Goal: Task Accomplishment & Management: Manage account settings

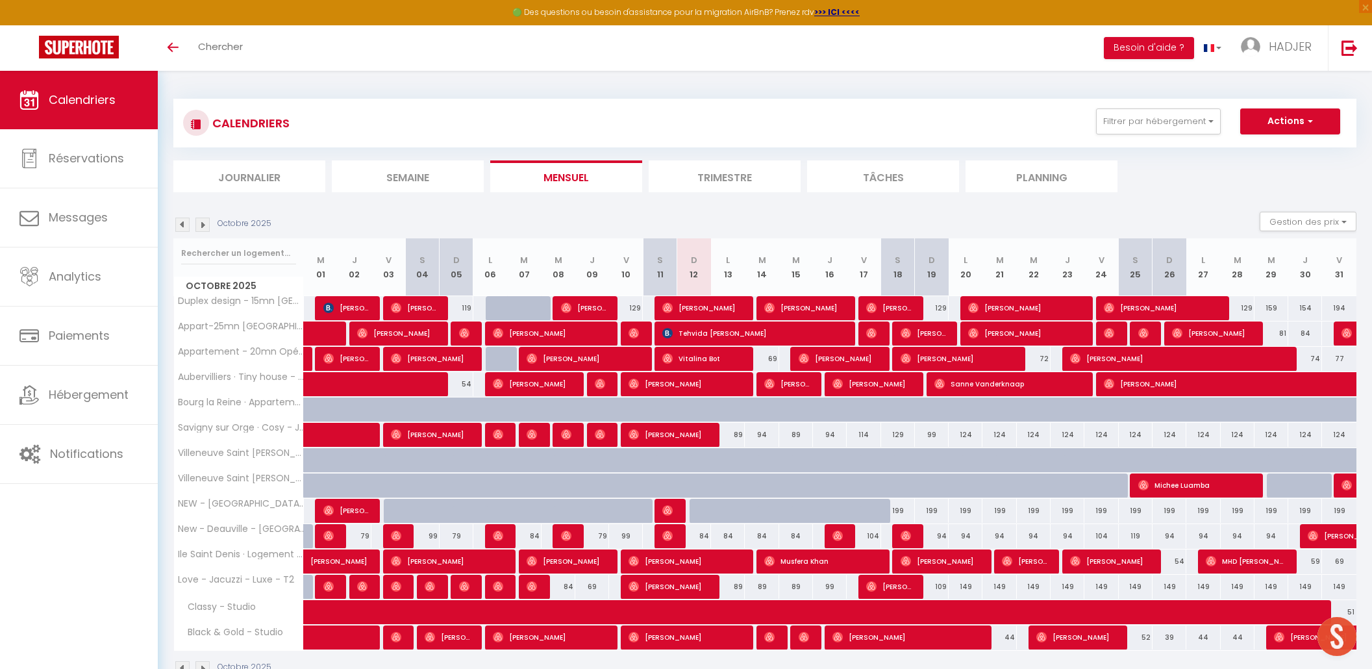
select select
drag, startPoint x: 705, startPoint y: 512, endPoint x: 774, endPoint y: 510, distance: 68.9
click at [774, 510] on tr "NEW - [GEOGRAPHIC_DATA] 20mn - Aéroport CDG 20mn - Bagnolet 119 [PERSON_NAME] 1…" at bounding box center [765, 510] width 1183 height 25
click at [774, 510] on div at bounding box center [774, 518] width 34 height 25
type input "185"
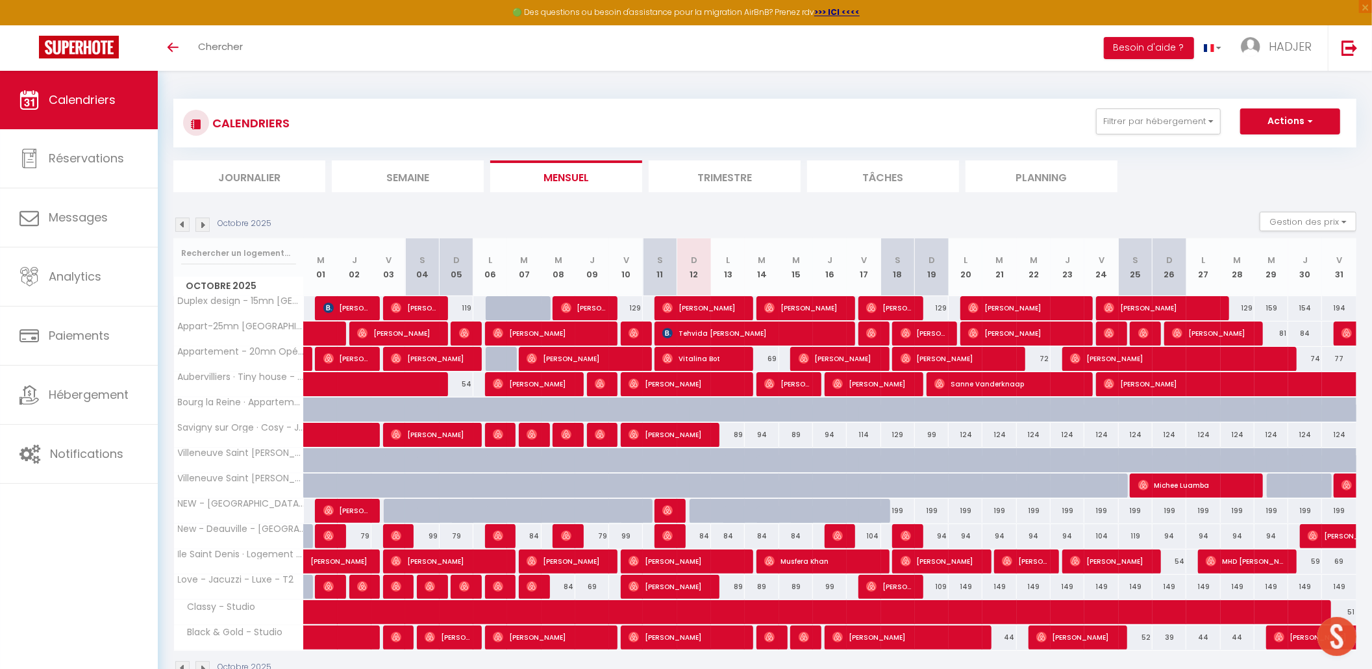
select select "1"
type input "[DATE]"
type input "Mer 15 Octobre 2025"
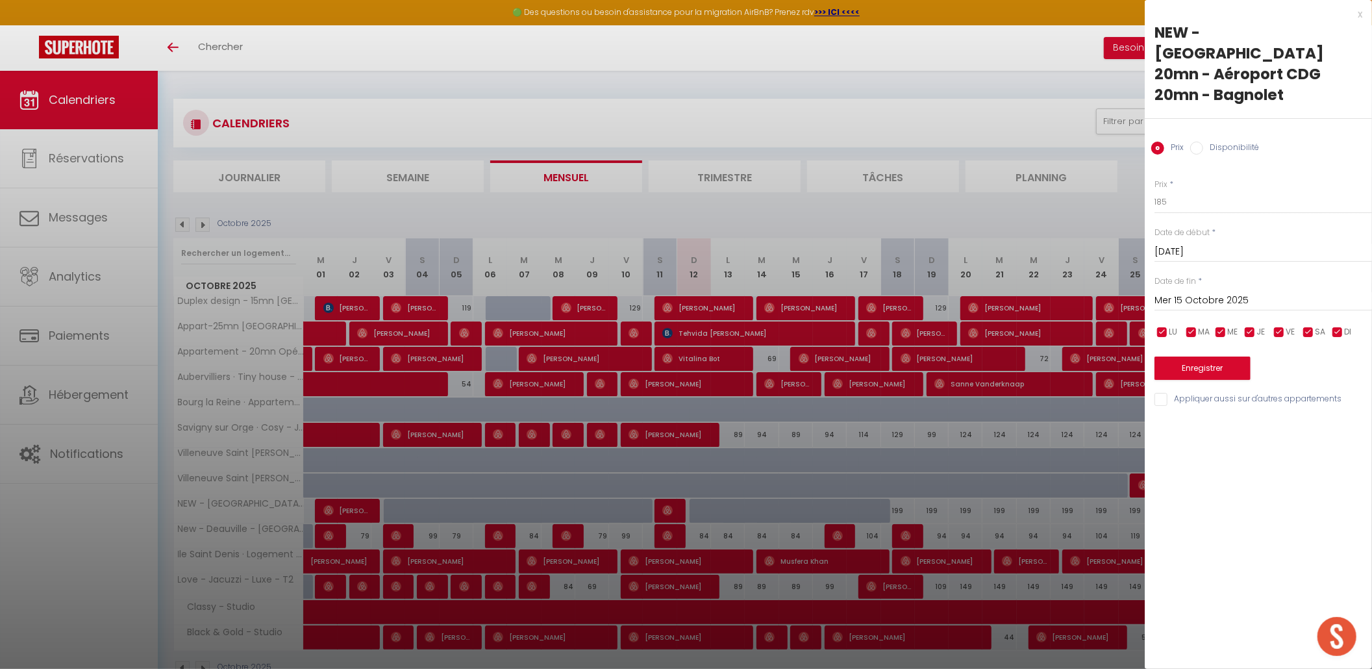
click at [1192, 142] on input "Disponibilité" at bounding box center [1196, 148] width 13 height 13
radio input "true"
radio input "false"
click at [1203, 190] on select "Disponible Indisponible" at bounding box center [1264, 202] width 218 height 25
select select "0"
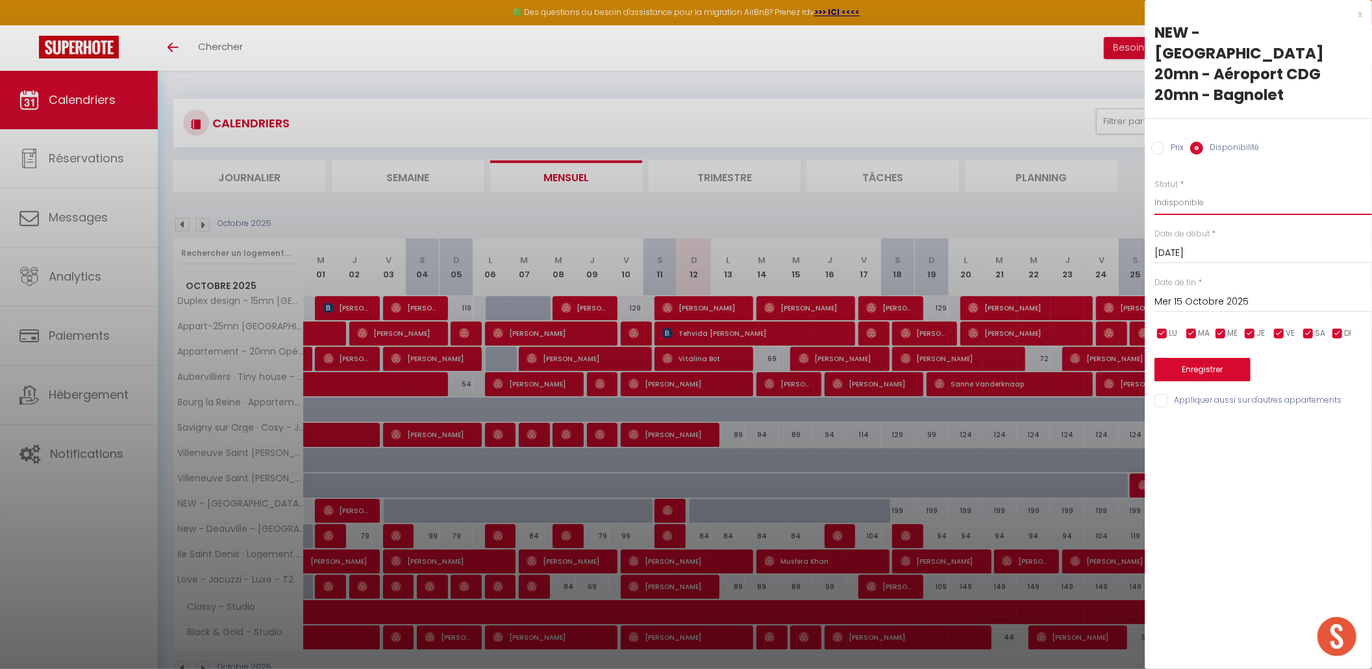
click at [1155, 190] on select "Disponible Indisponible" at bounding box center [1264, 202] width 218 height 25
click at [1191, 245] on input "[DATE]" at bounding box center [1264, 253] width 218 height 17
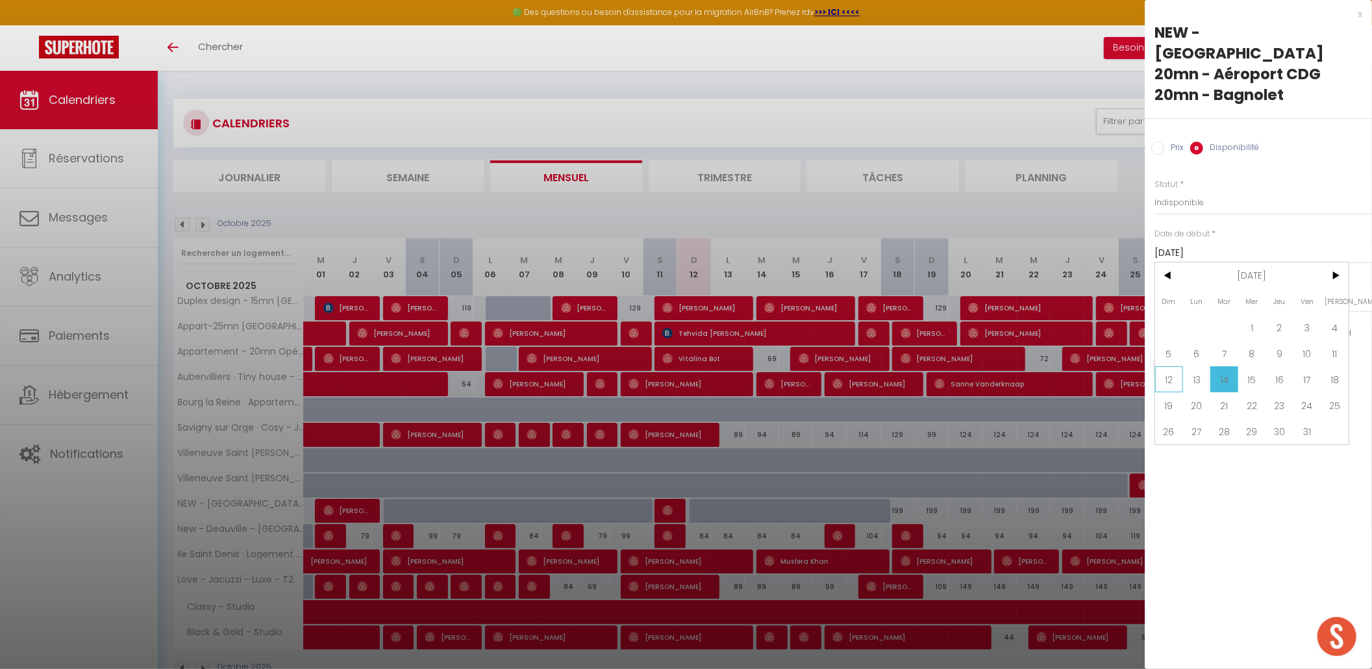
click at [1170, 366] on span "12" at bounding box center [1169, 379] width 28 height 26
type input "Dim 12 Octobre 2025"
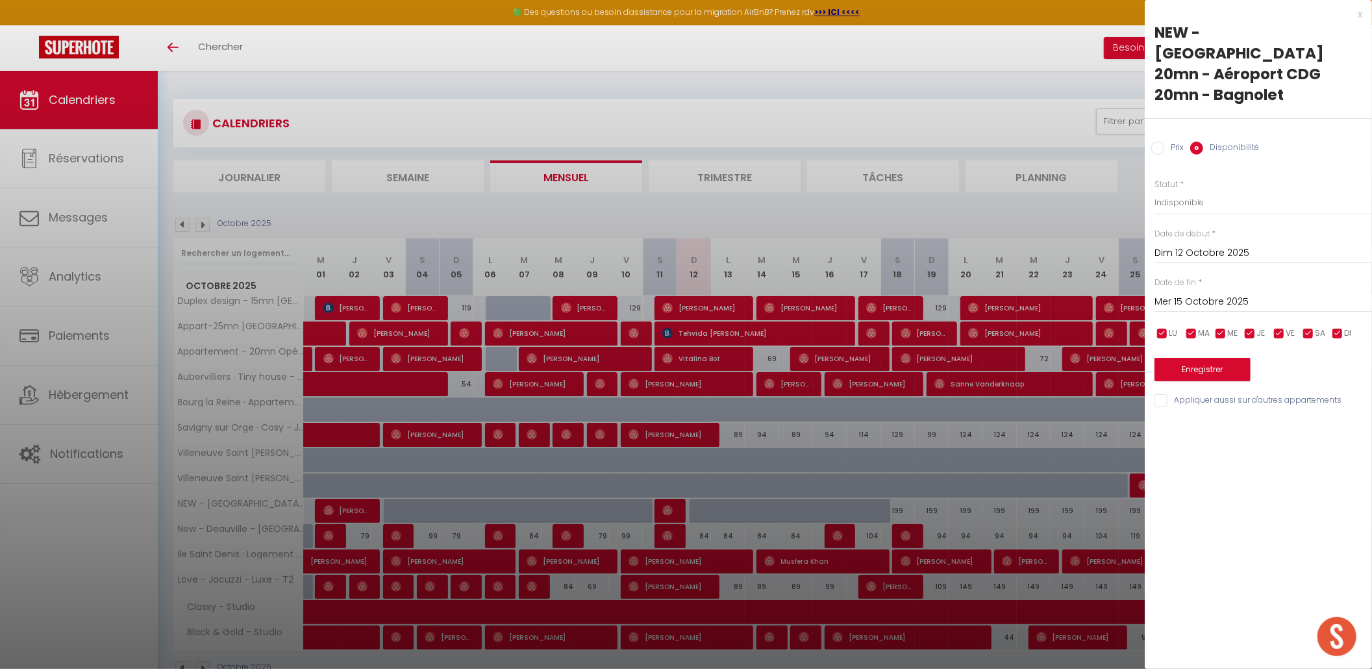
click at [1227, 294] on input "Mer 15 Octobre 2025" at bounding box center [1264, 302] width 218 height 17
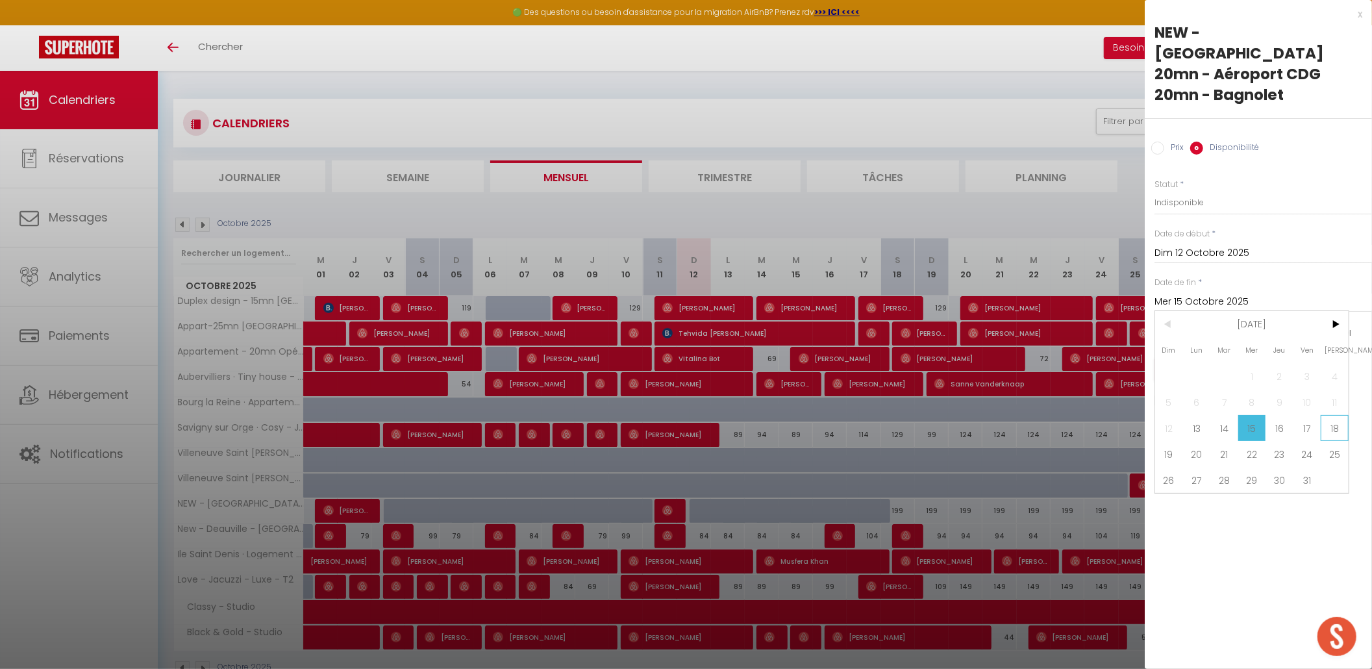
click at [1333, 415] on span "18" at bounding box center [1335, 428] width 28 height 26
type input "Sam 18 Octobre 2025"
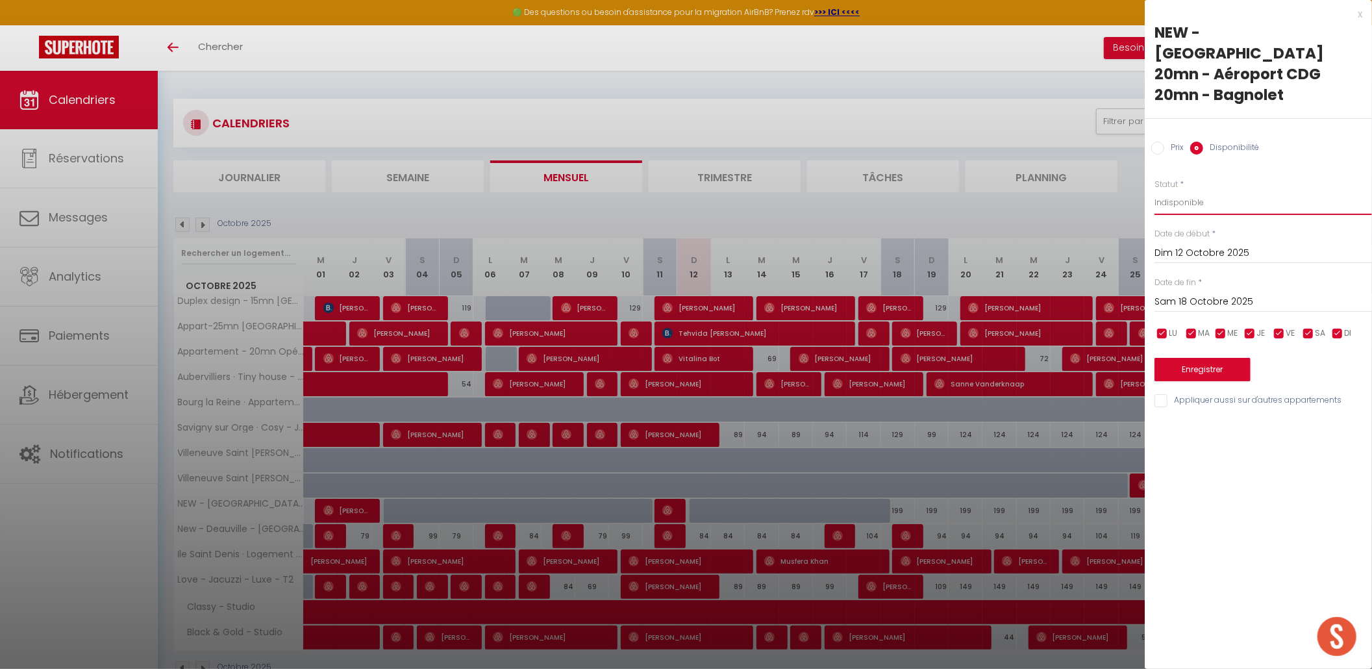
click at [1201, 190] on select "Disponible Indisponible" at bounding box center [1264, 202] width 218 height 25
select select "1"
click at [1155, 190] on select "Disponible Indisponible" at bounding box center [1264, 202] width 218 height 25
click at [1196, 228] on label "Date de début" at bounding box center [1182, 234] width 55 height 12
click at [1200, 358] on button "Enregistrer" at bounding box center [1203, 369] width 96 height 23
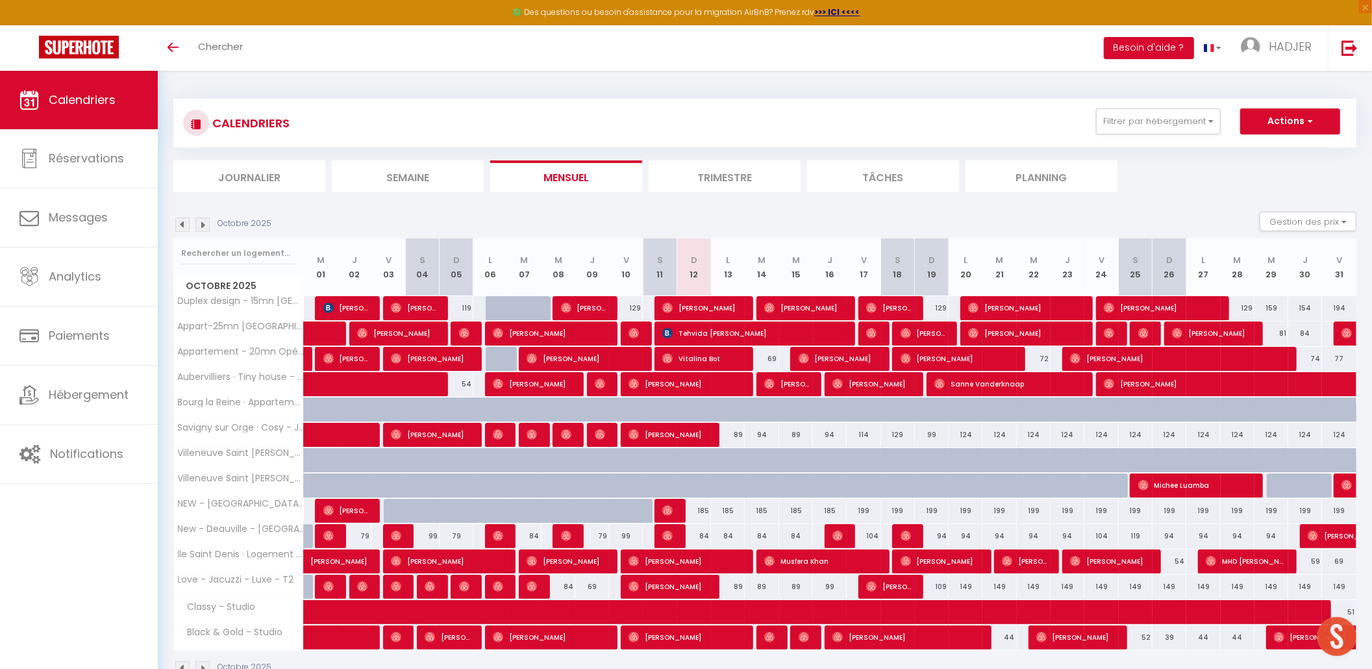
click at [357, 55] on div "Toggle menubar Chercher BUTTON Besoin d'aide ? HADJER Paramètres Équipe" at bounding box center [728, 47] width 1268 height 45
click at [705, 518] on div "185" at bounding box center [694, 511] width 34 height 24
select select "1"
type input "Dim 12 Octobre 2025"
type input "Lun 13 Octobre 2025"
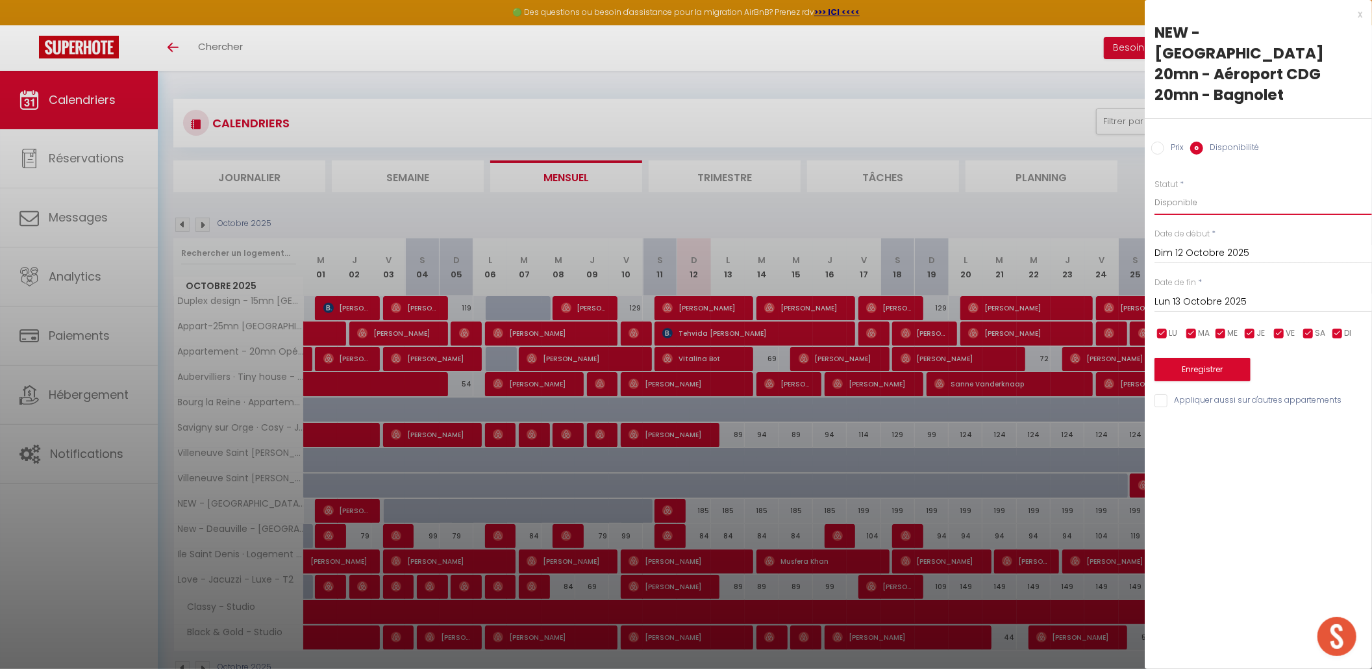
click at [1208, 190] on select "Disponible Indisponible" at bounding box center [1264, 202] width 218 height 25
select select "0"
click at [1155, 190] on select "Disponible Indisponible" at bounding box center [1264, 202] width 218 height 25
click at [1194, 358] on button "Enregistrer" at bounding box center [1203, 369] width 96 height 23
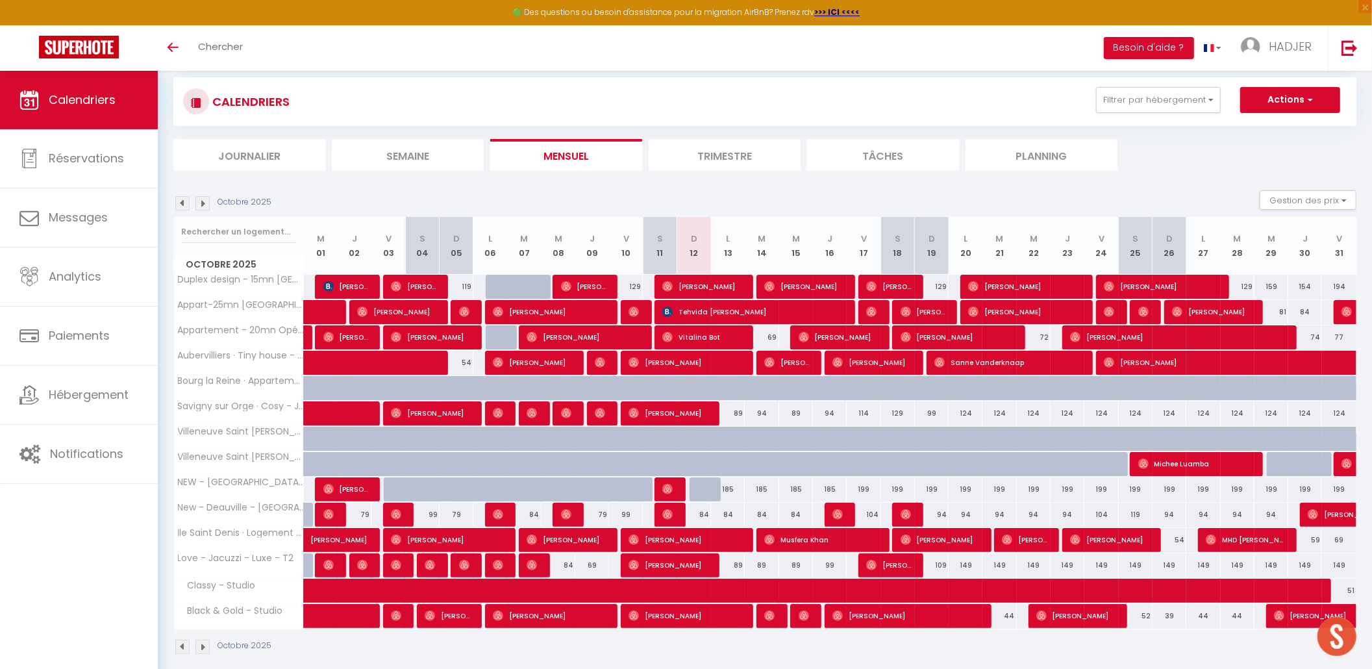
scroll to position [71, 0]
